Goal: Navigation & Orientation: Find specific page/section

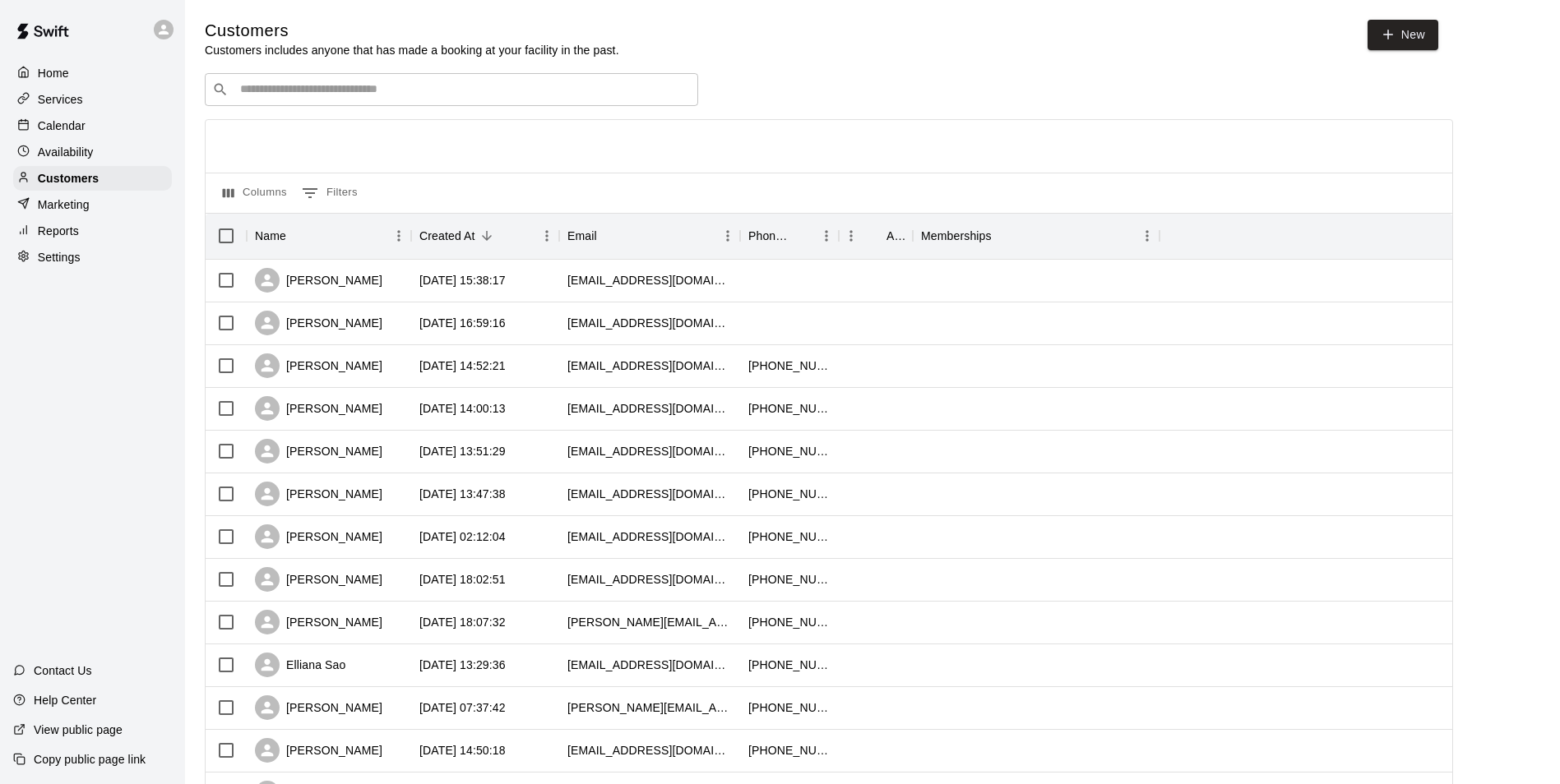
click at [58, 133] on p "Calendar" at bounding box center [61, 125] width 48 height 16
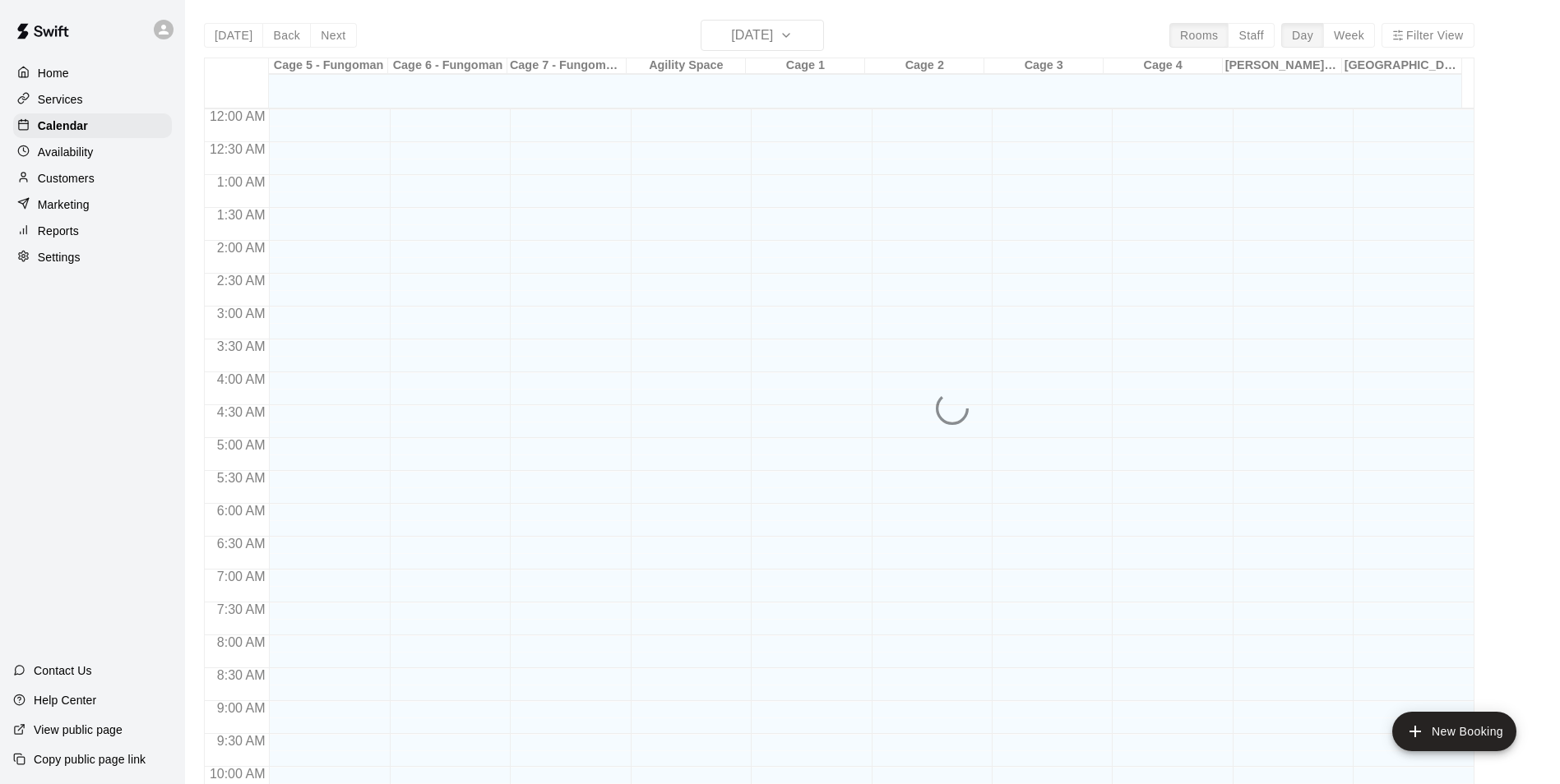
scroll to position [835, 0]
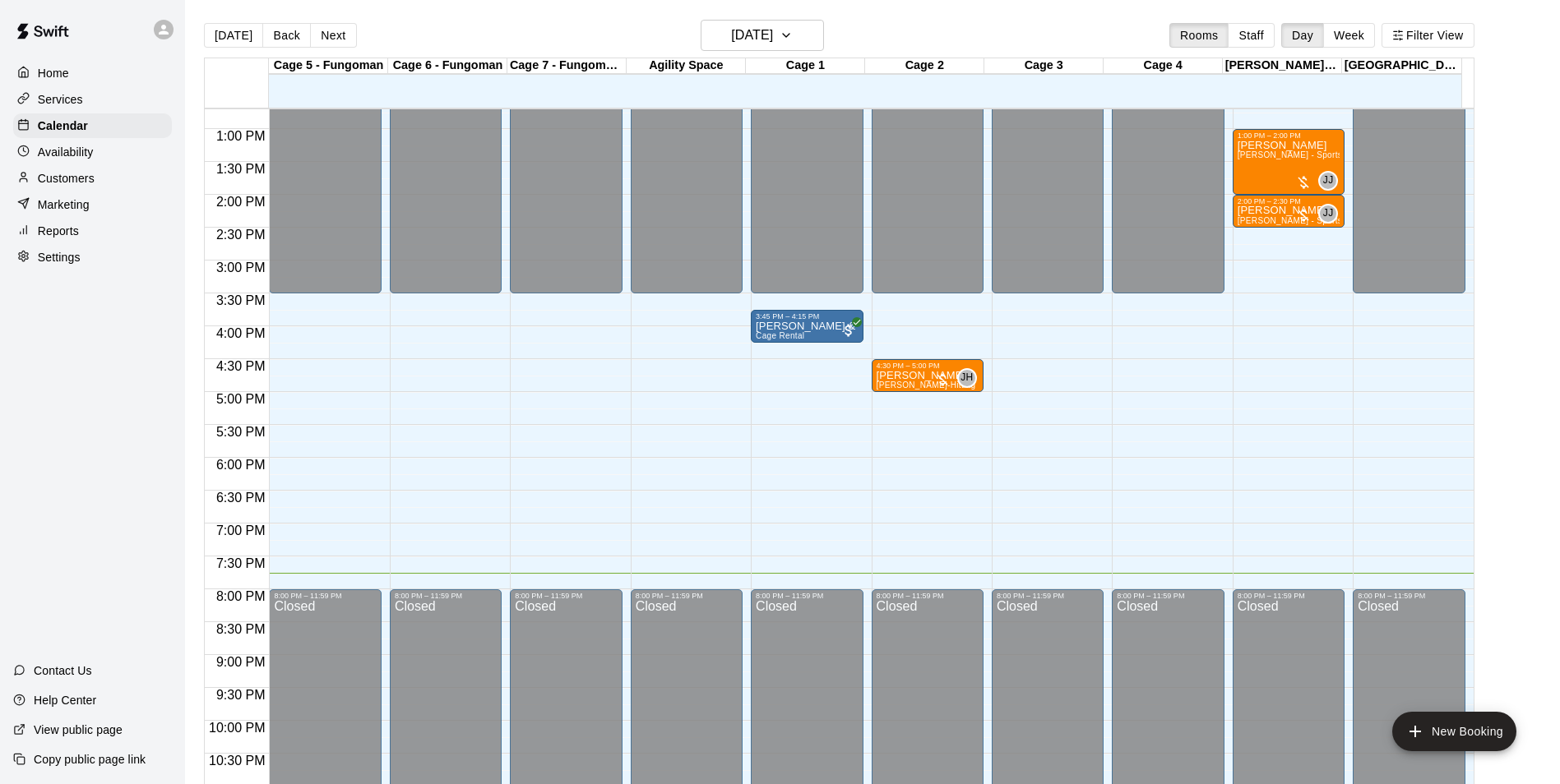
click at [46, 369] on div "Home Services Calendar Availability Customers Marketing Reports Settings Contac…" at bounding box center [92, 392] width 185 height 784
click at [131, 171] on div "Customers" at bounding box center [92, 178] width 159 height 25
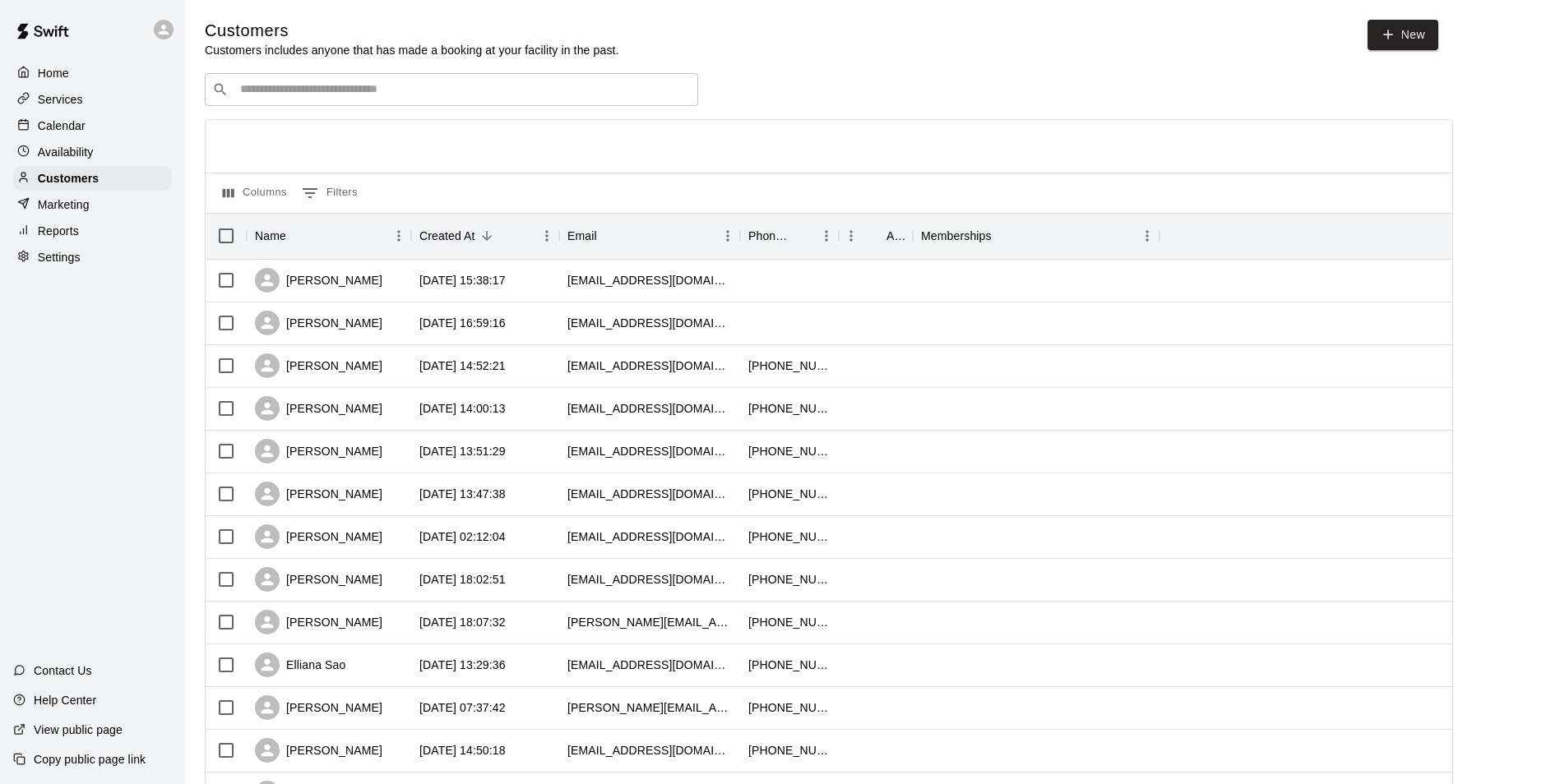
click at [111, 95] on div "Services" at bounding box center [92, 99] width 159 height 25
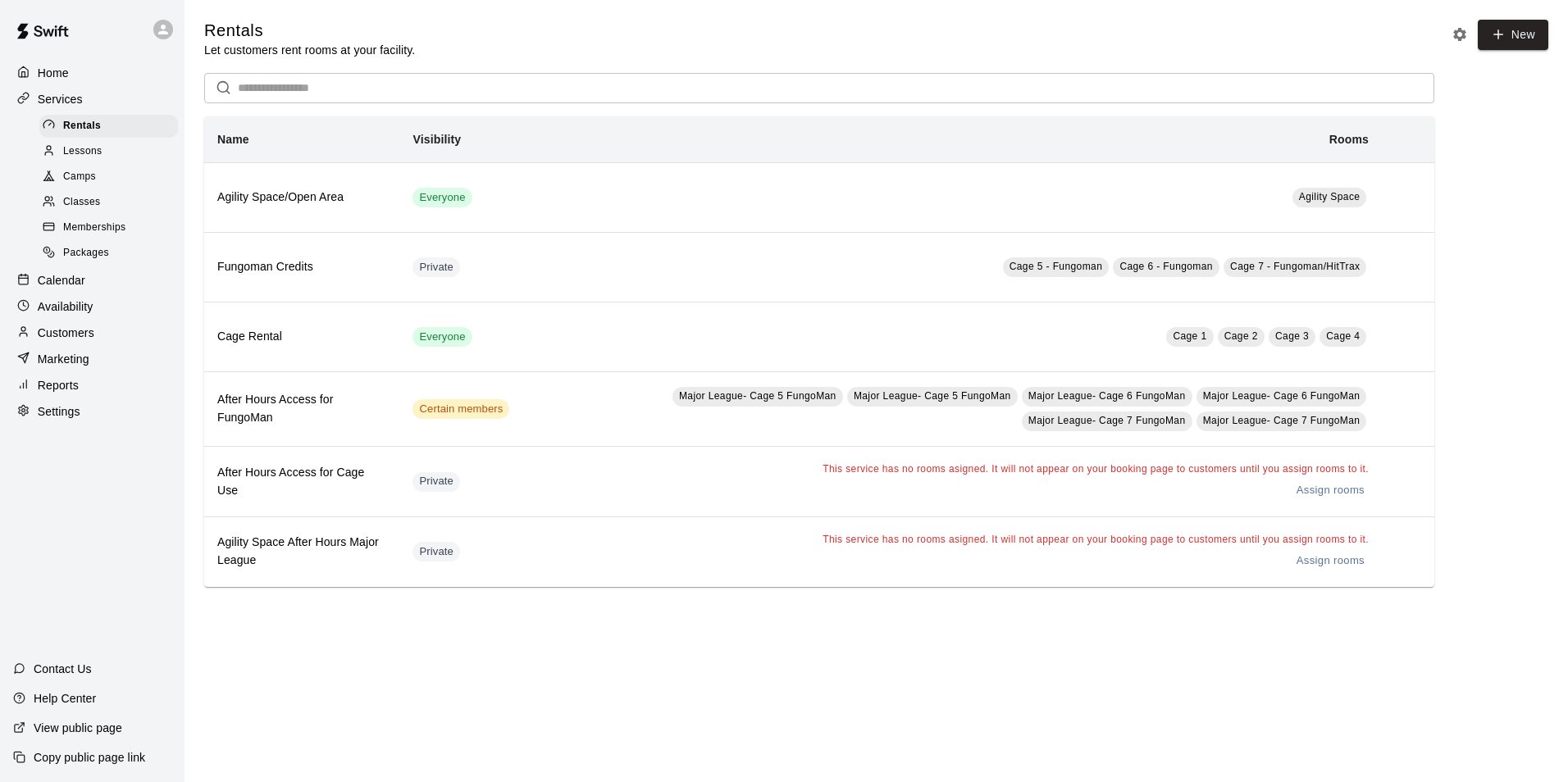
click at [105, 156] on div "Lessons" at bounding box center [108, 152] width 139 height 23
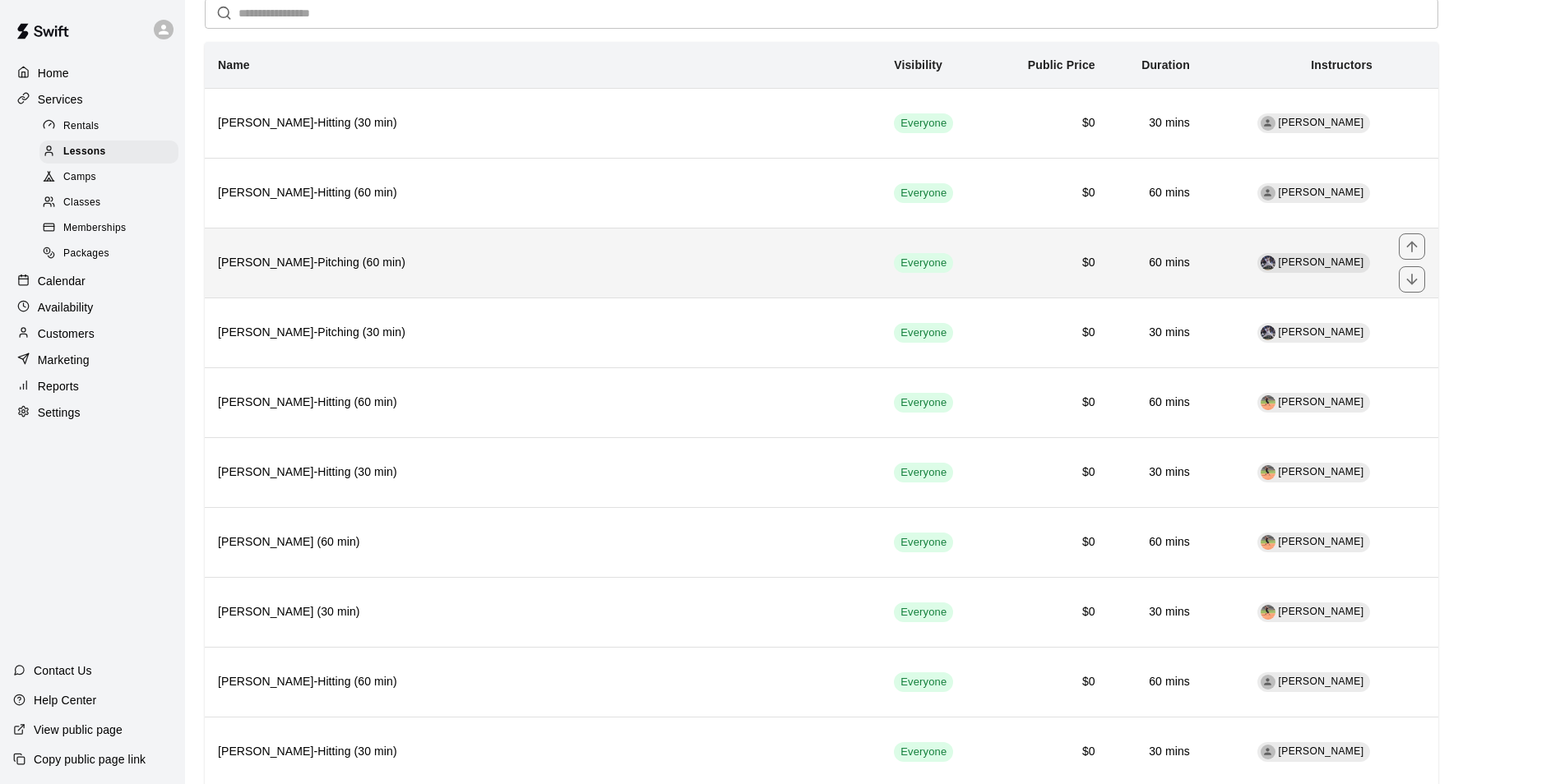
scroll to position [246, 0]
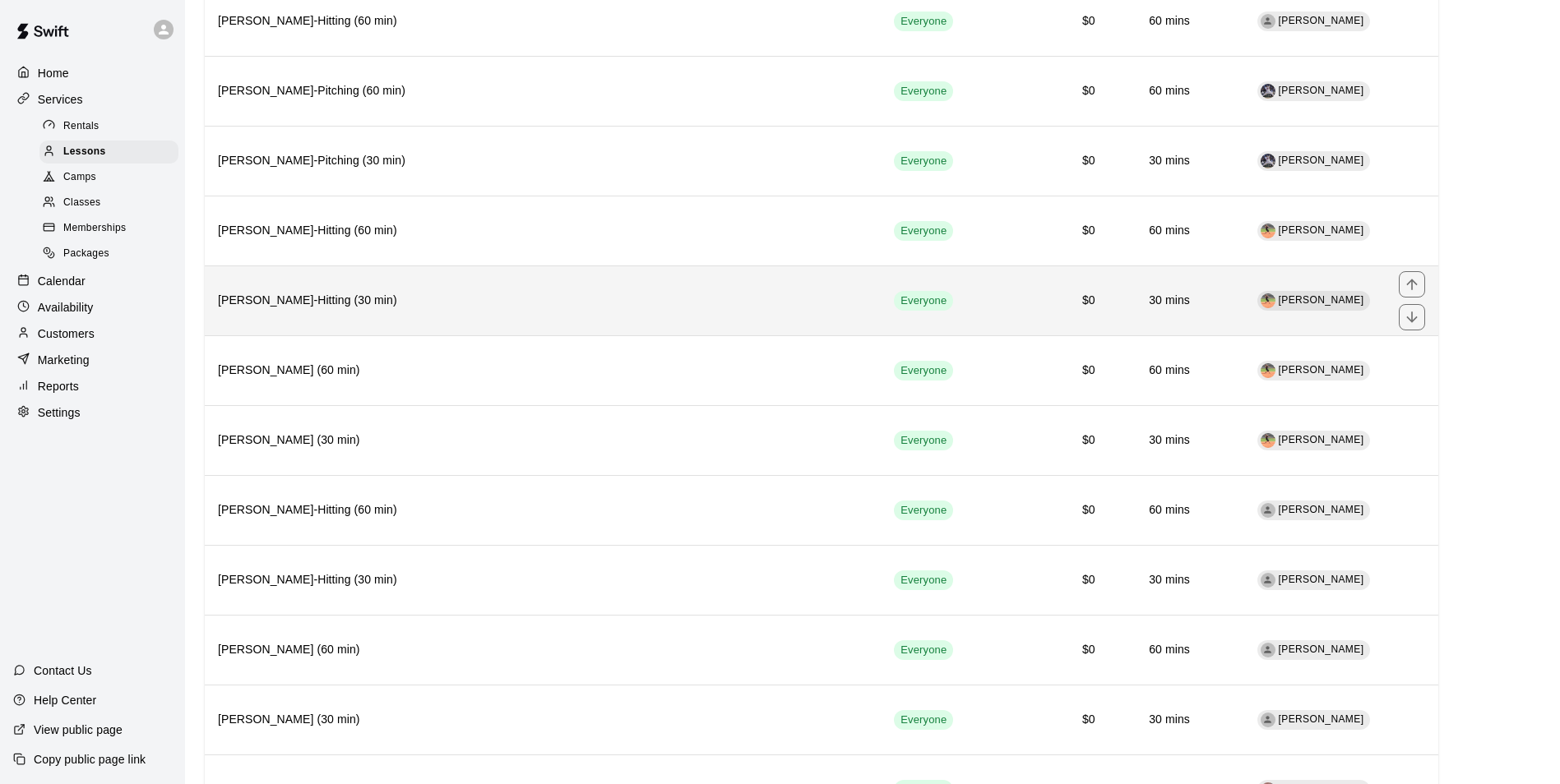
click at [286, 304] on h6 "[PERSON_NAME]-Hitting (30 min)" at bounding box center [542, 301] width 650 height 18
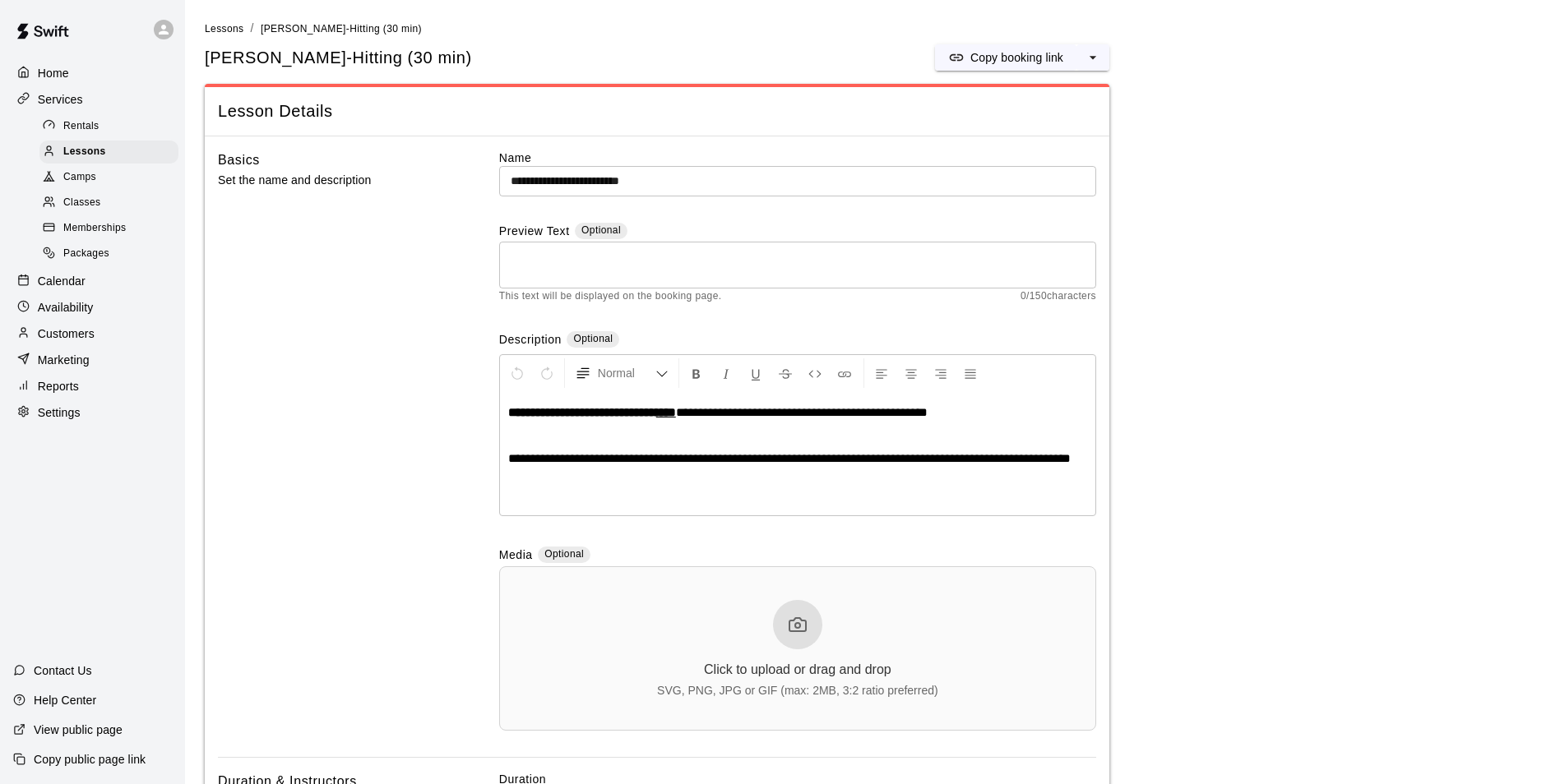
click at [94, 283] on div "Calendar" at bounding box center [92, 281] width 159 height 25
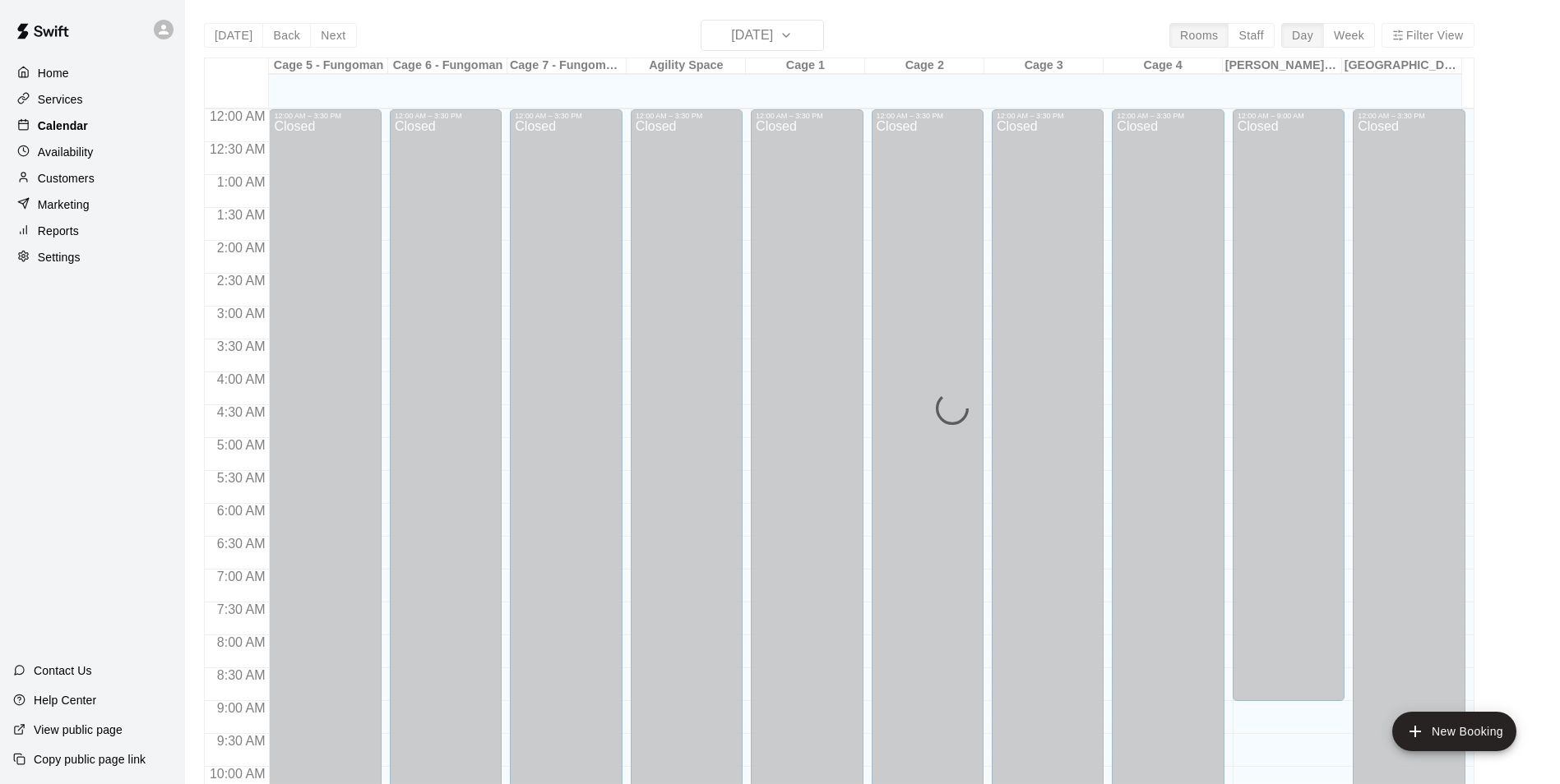
scroll to position [835, 0]
